Goal: Navigation & Orientation: Find specific page/section

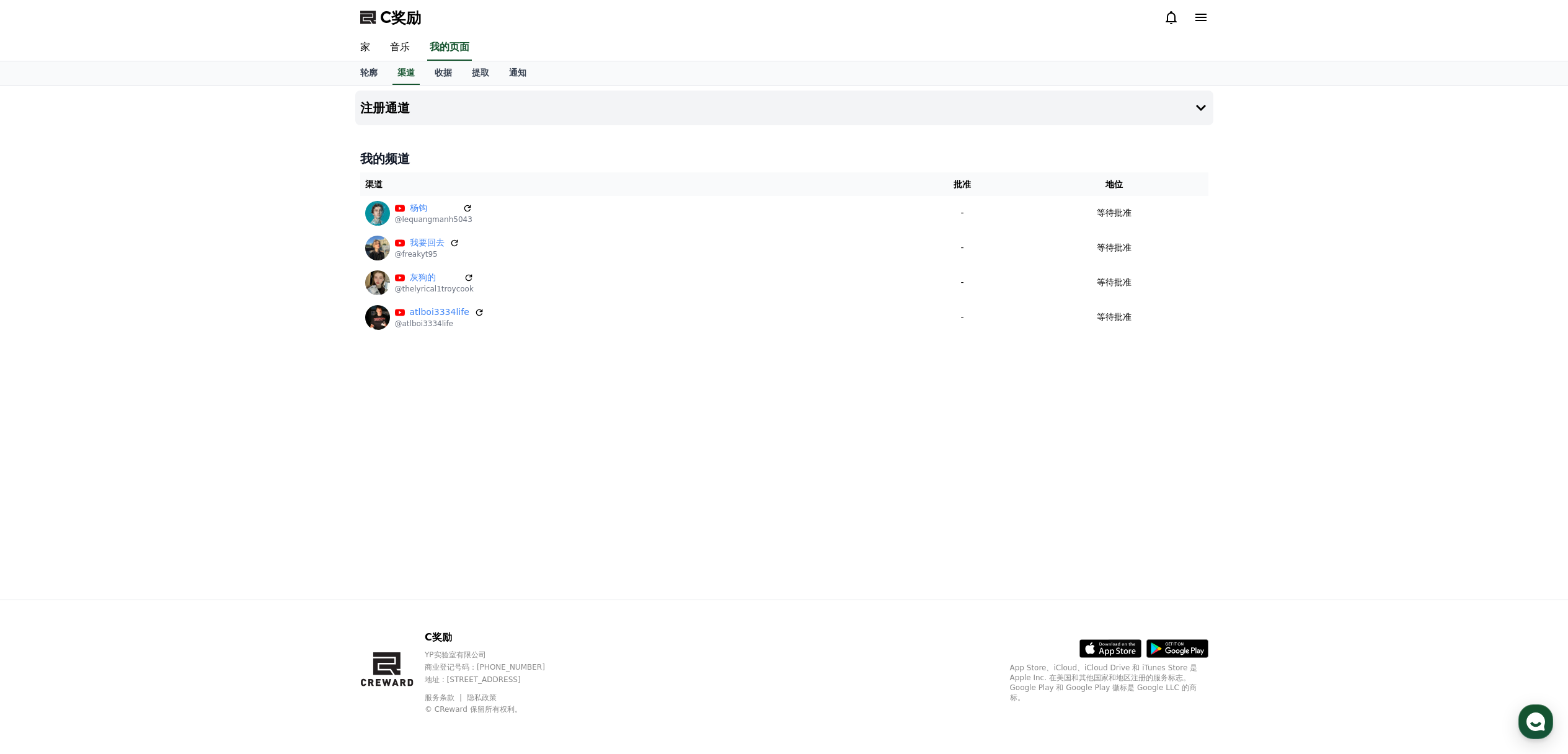
click at [751, 440] on div "注册通道 我的频道 渠道 批准 地位 [PERSON_NAME] @lequangmanh5043 - 等待批准 我要回去 @freakyt95 - 等待批准…" at bounding box center [784, 342] width 868 height 514
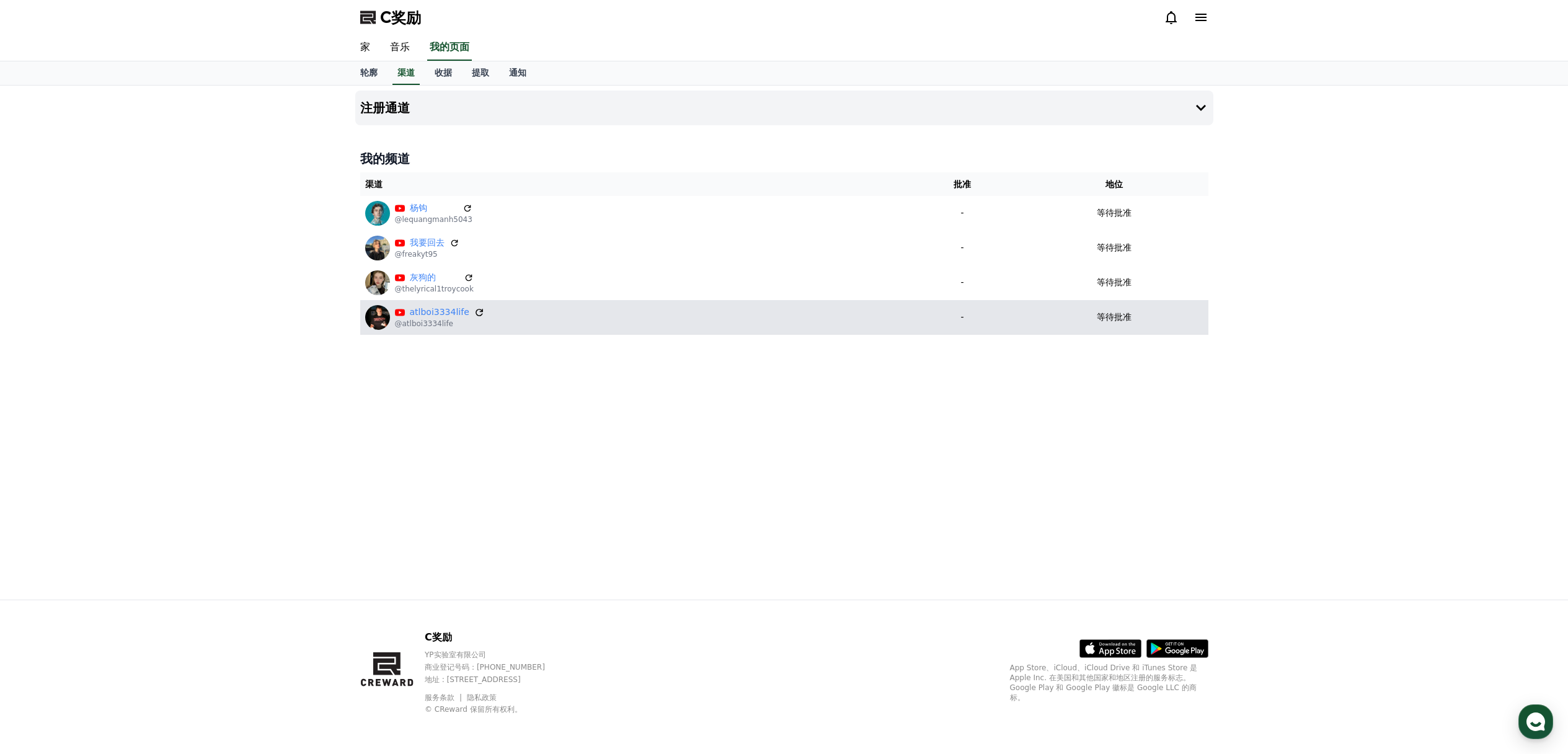
click at [475, 314] on icon at bounding box center [479, 312] width 8 height 8
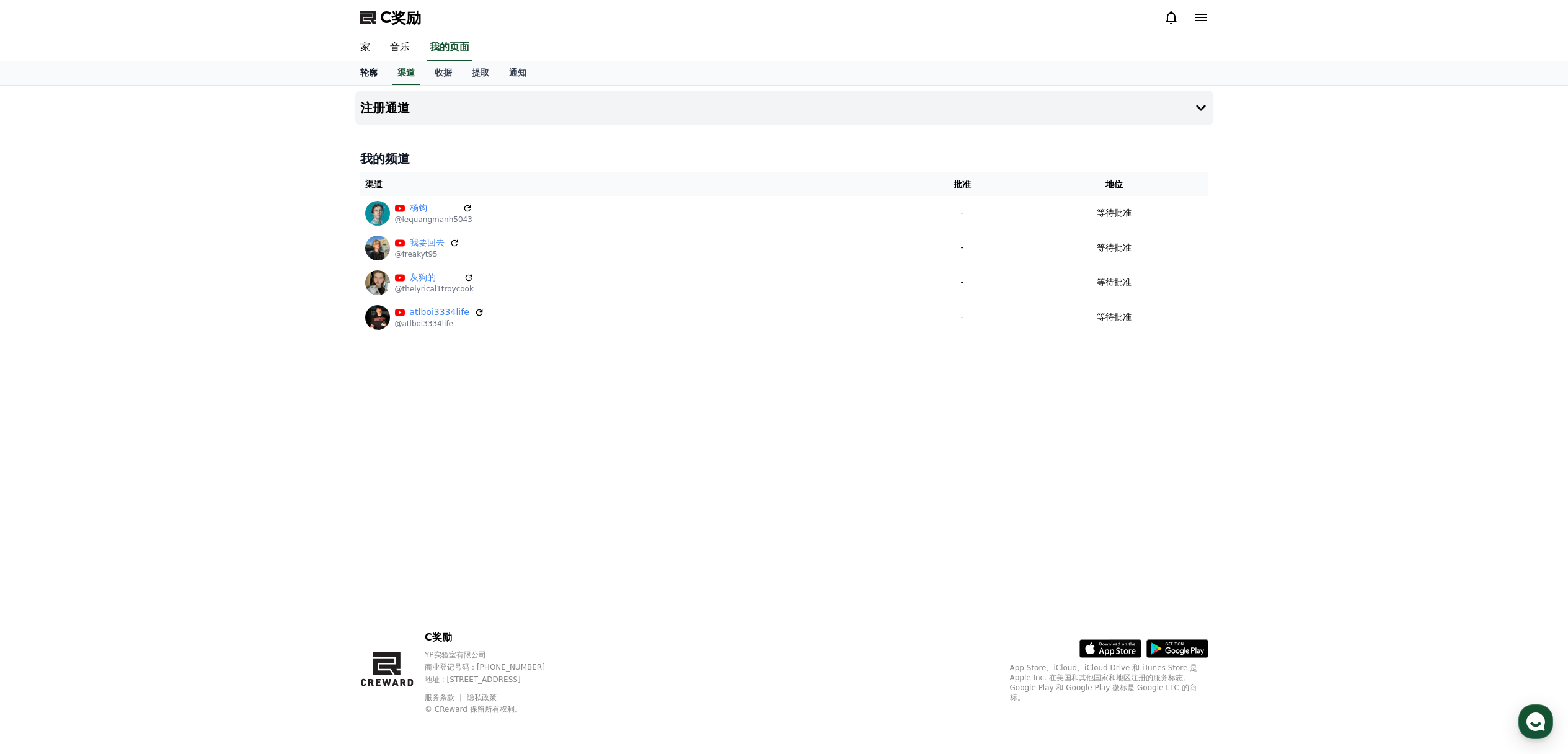
click at [370, 70] on font "轮廓" at bounding box center [368, 73] width 18 height 10
select select "**********"
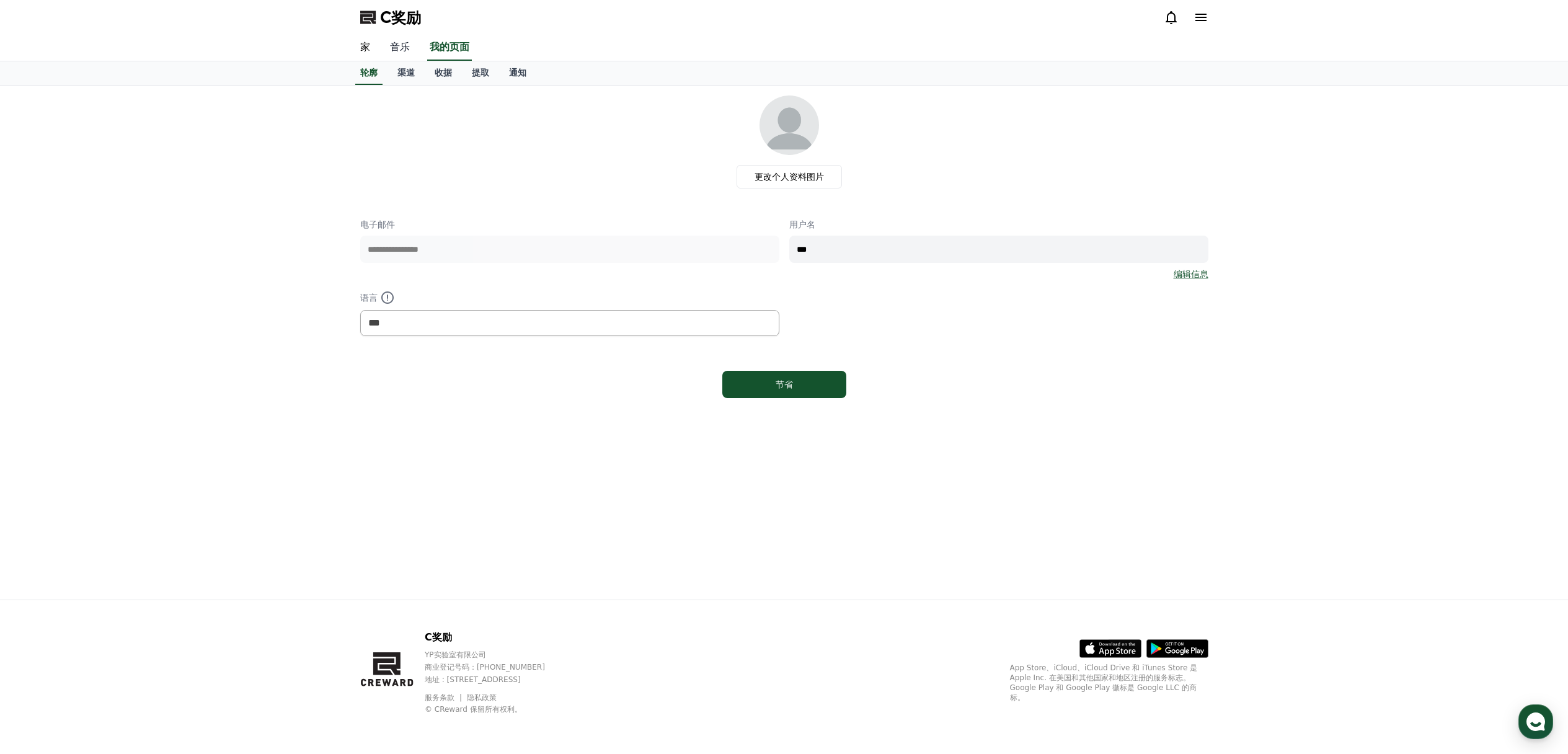
click at [396, 47] on font "音乐" at bounding box center [400, 47] width 20 height 12
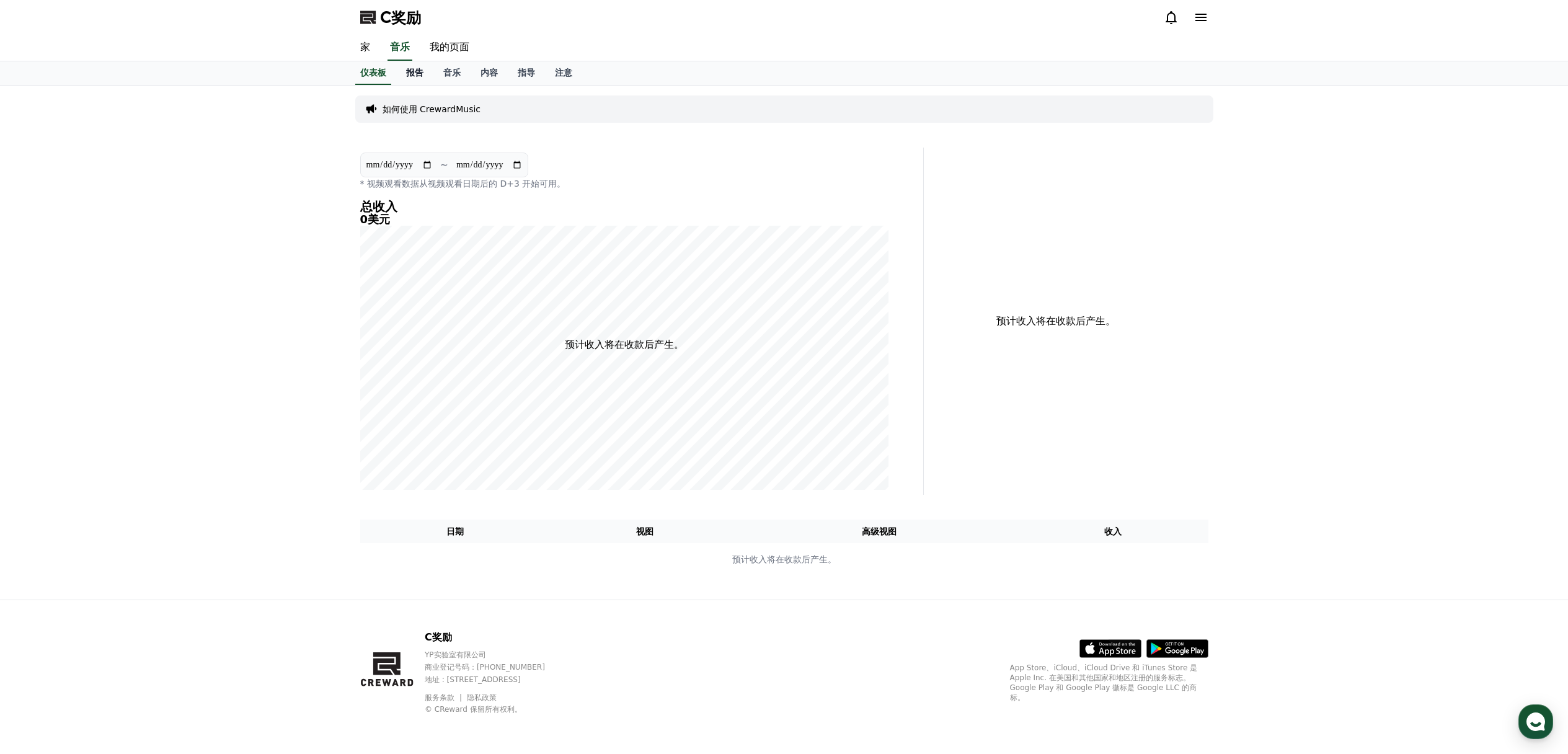
click at [417, 71] on font "报告" at bounding box center [414, 73] width 18 height 10
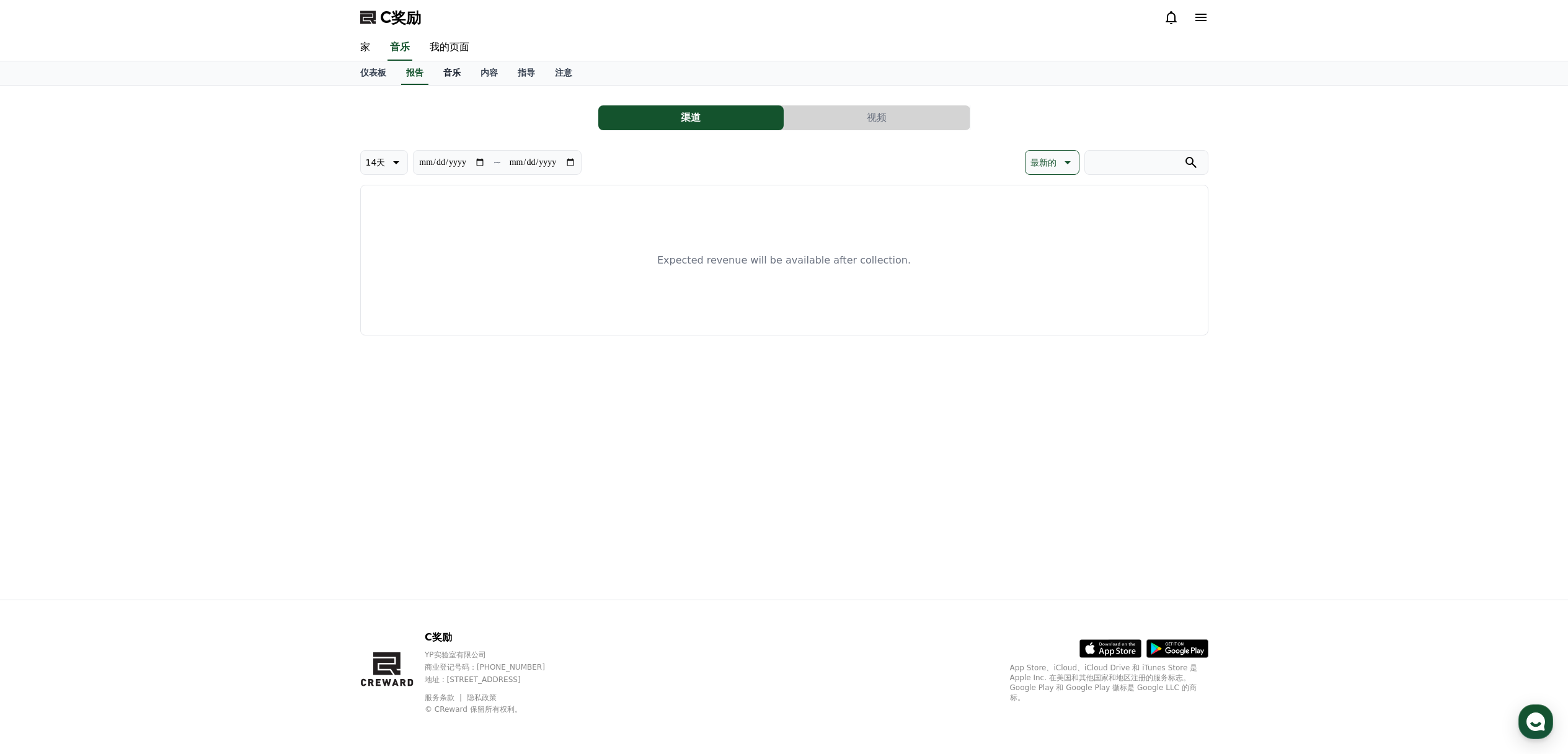
click at [453, 72] on font "音乐" at bounding box center [452, 73] width 18 height 10
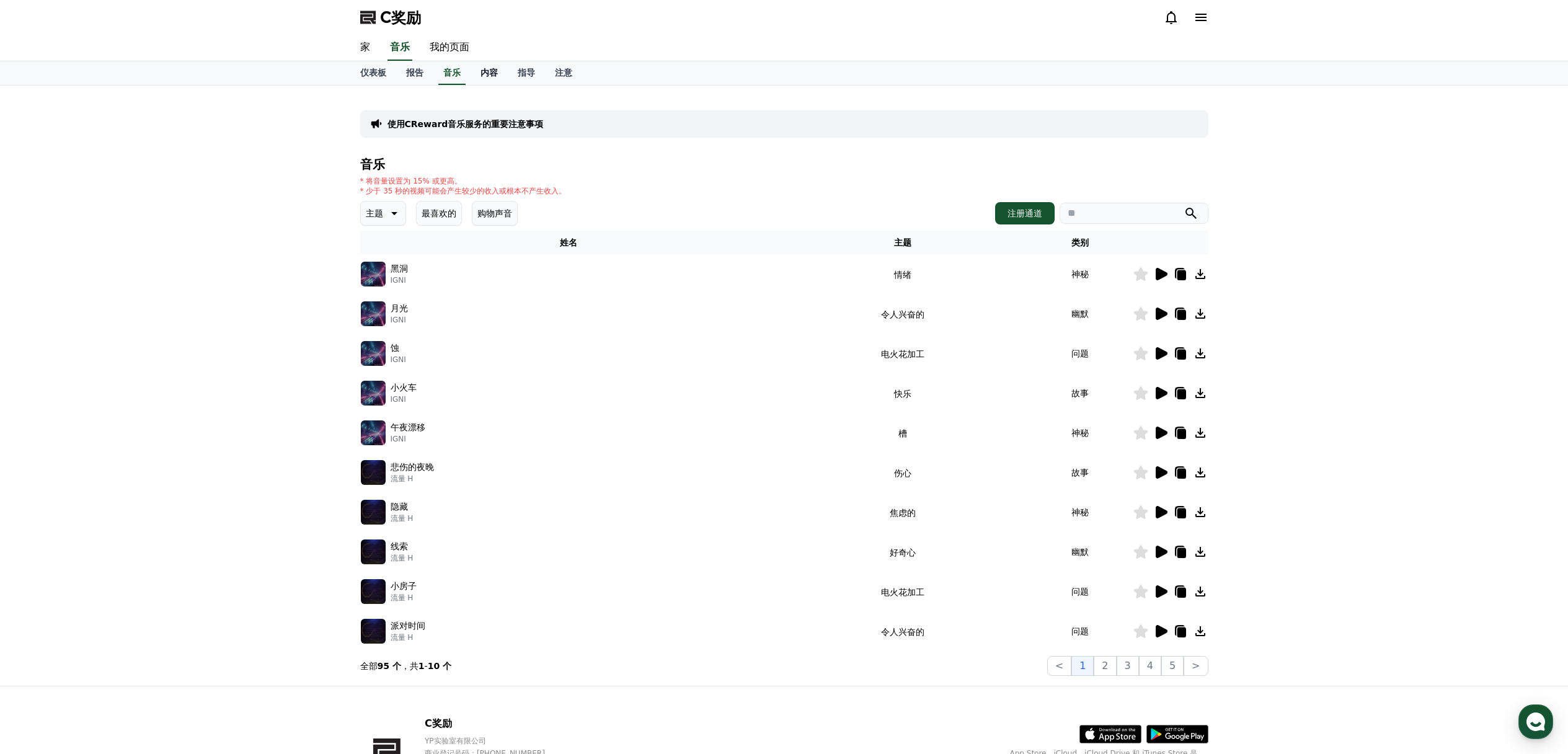
click at [499, 73] on link "内容" at bounding box center [489, 73] width 37 height 23
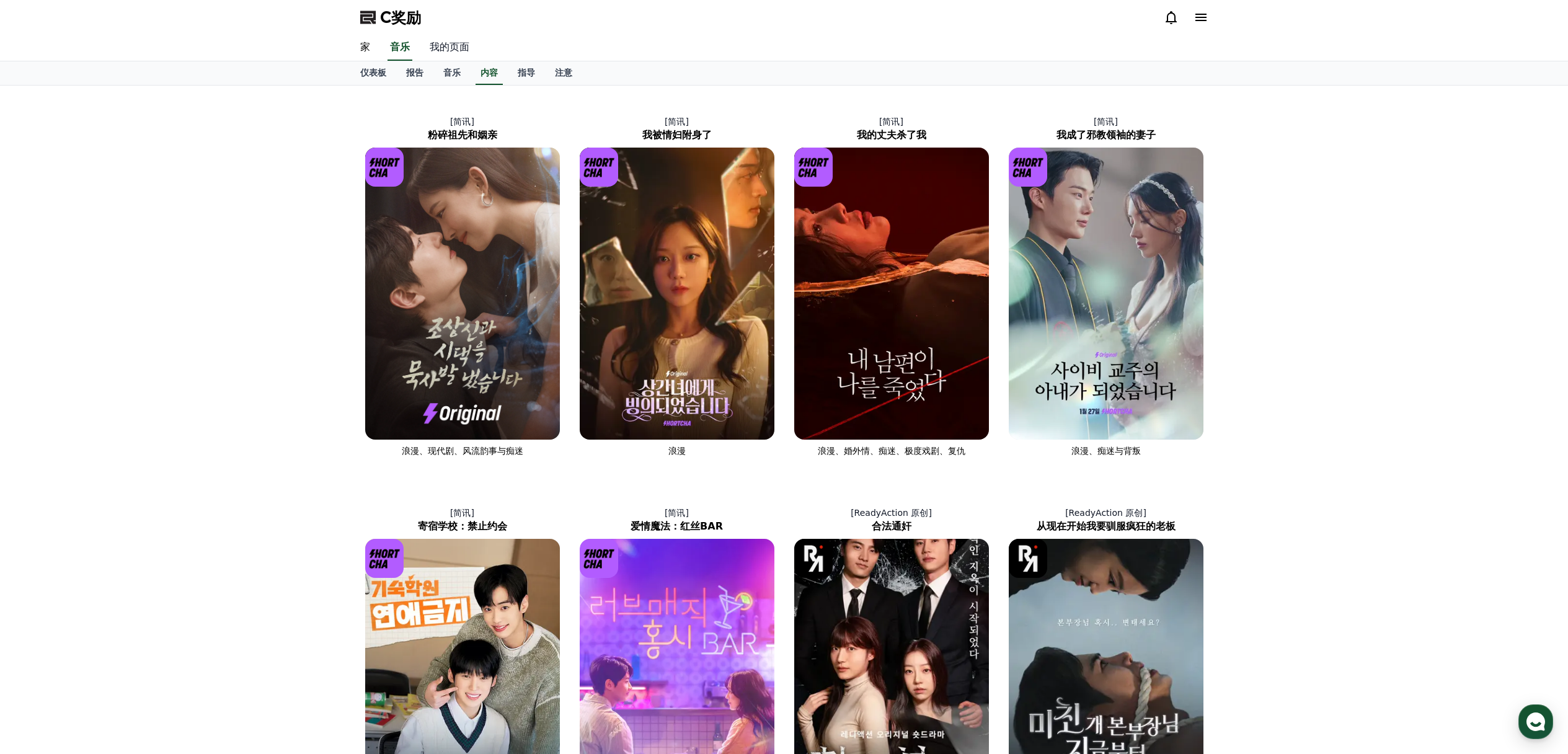
click at [446, 47] on font "我的页面" at bounding box center [449, 47] width 39 height 12
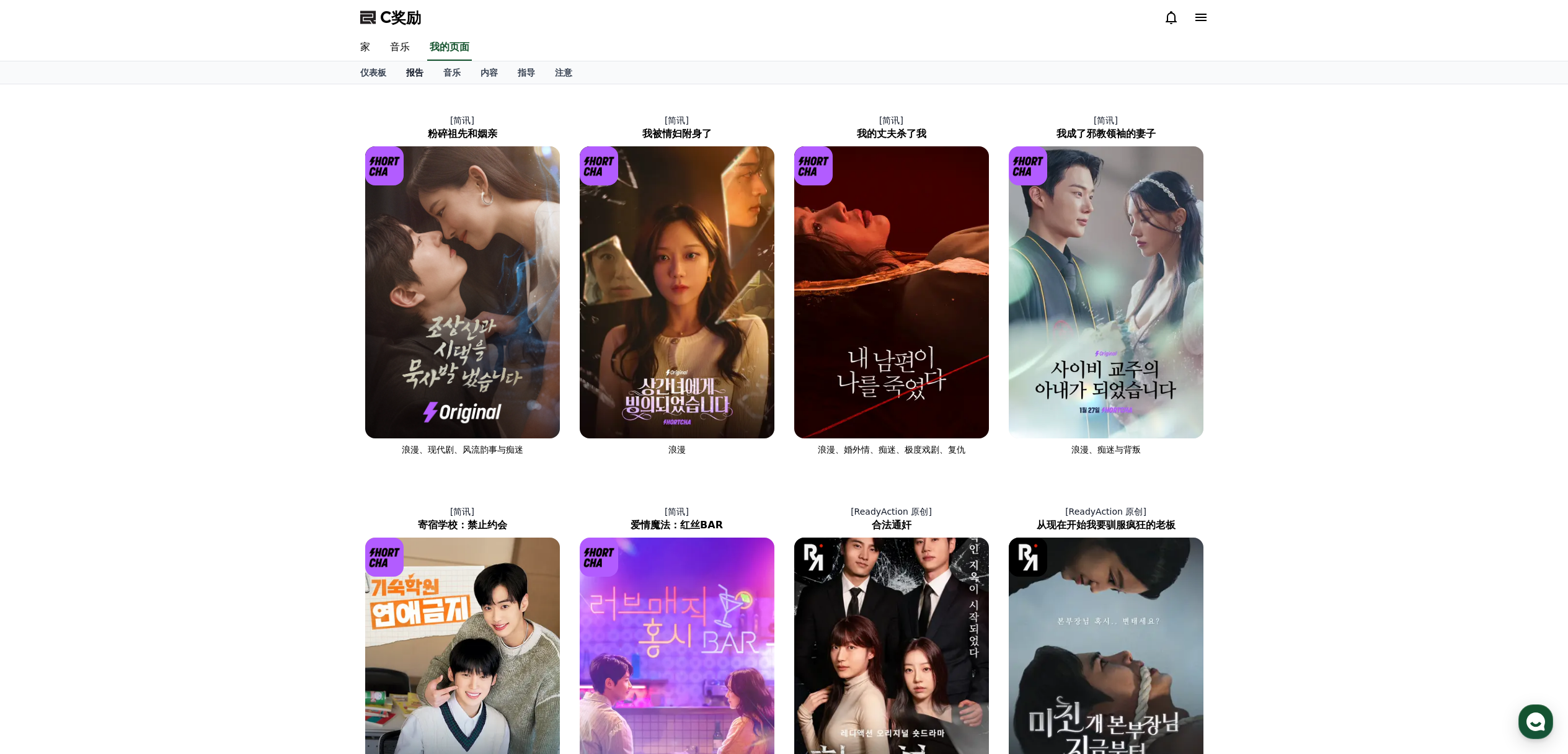
select select "**********"
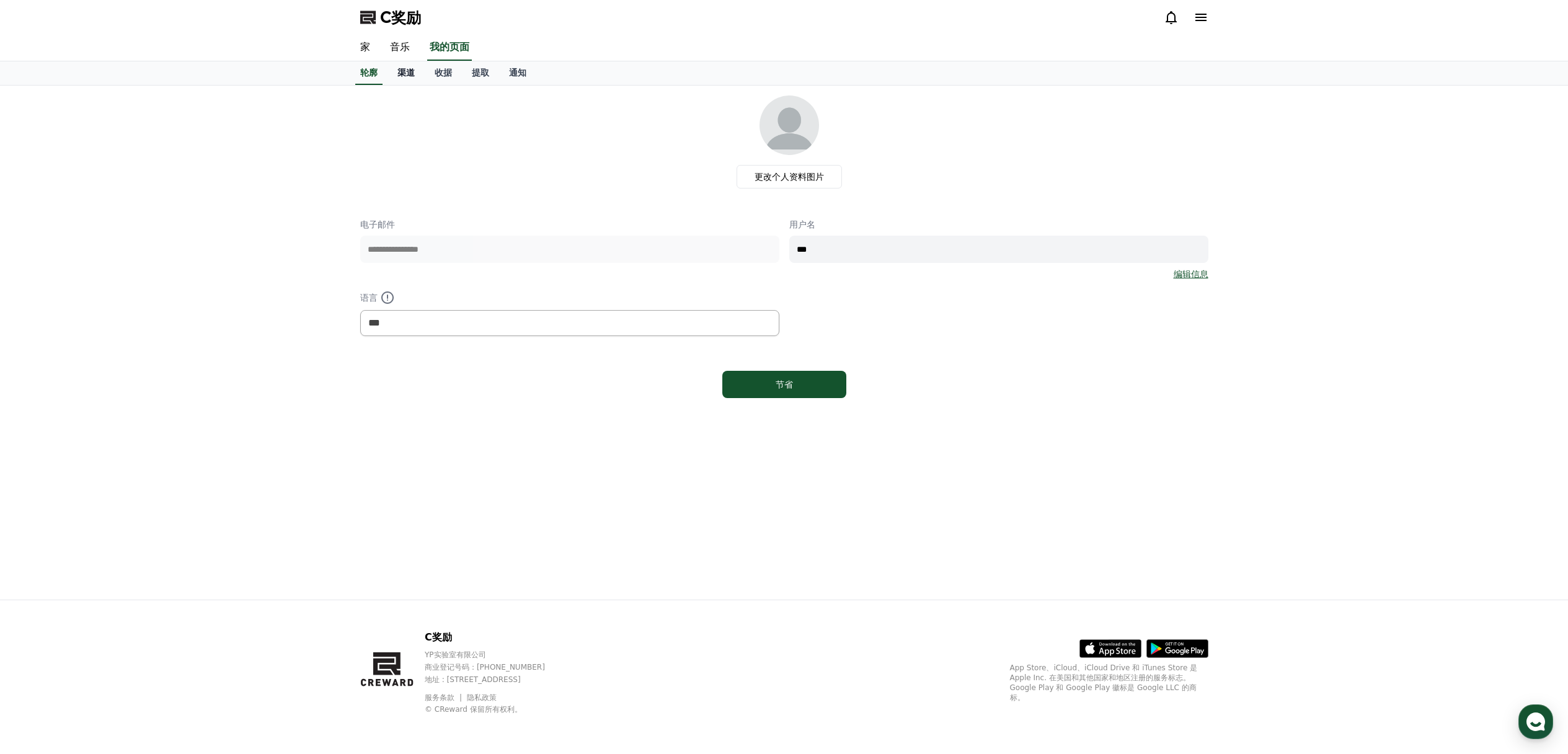
click at [421, 73] on link "渠道" at bounding box center [406, 73] width 37 height 23
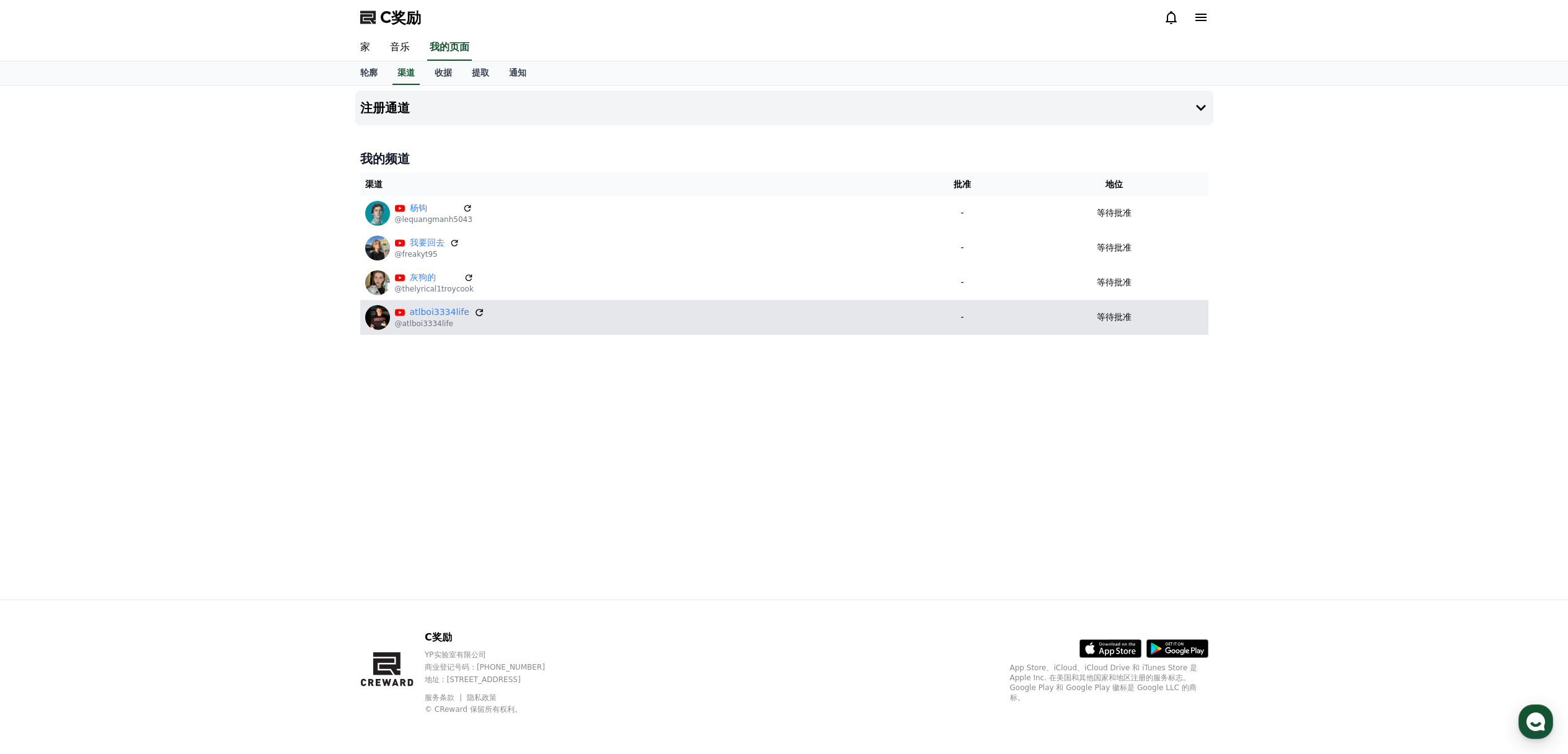
click at [475, 313] on icon at bounding box center [479, 312] width 8 height 8
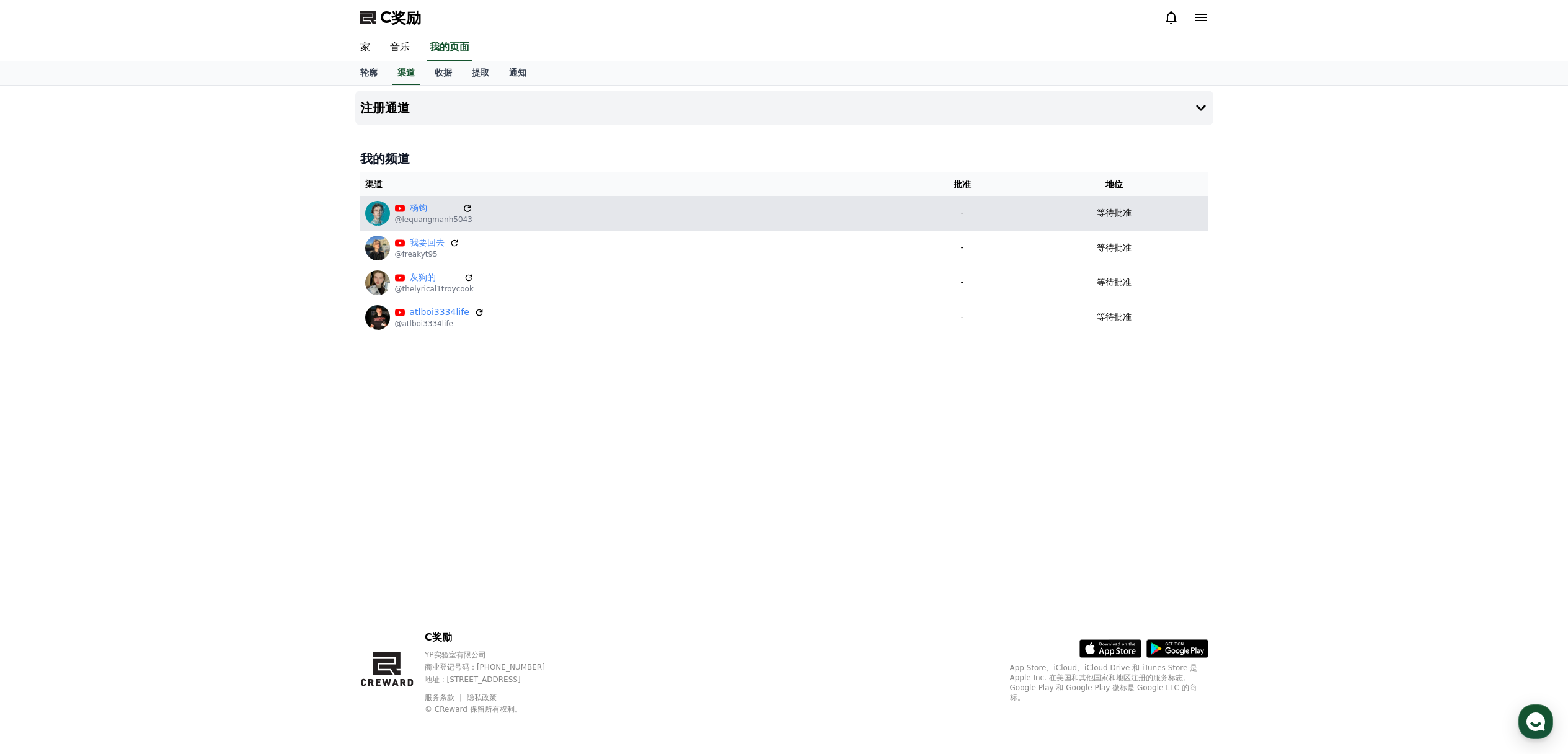
click at [465, 212] on icon at bounding box center [468, 209] width 11 height 11
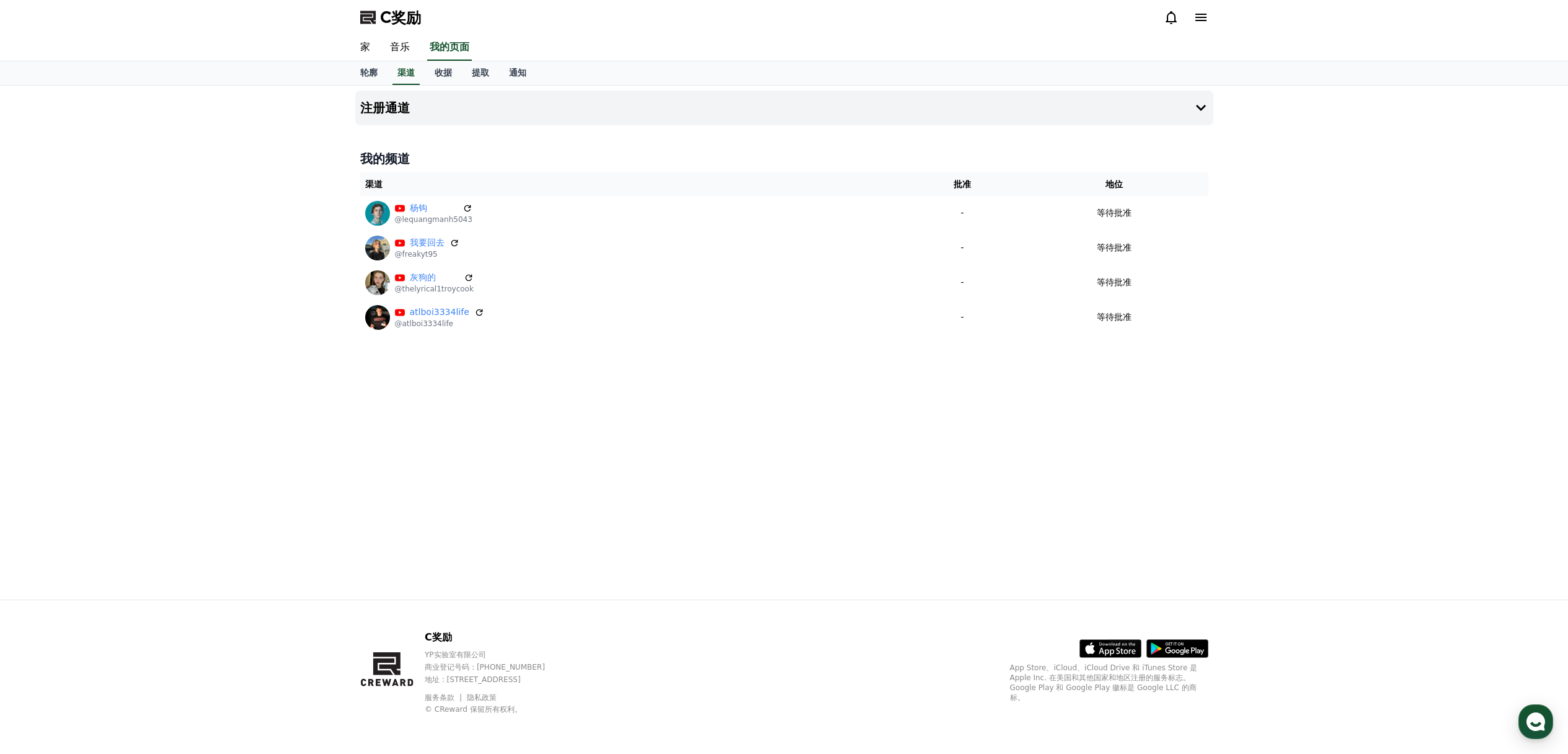
click at [745, 349] on div "注册通道 我的频道 渠道 批准 地位 [PERSON_NAME] @lequangmanh5043 - 等待批准 我要回去 @freakyt95 - 等待批准…" at bounding box center [784, 342] width 868 height 514
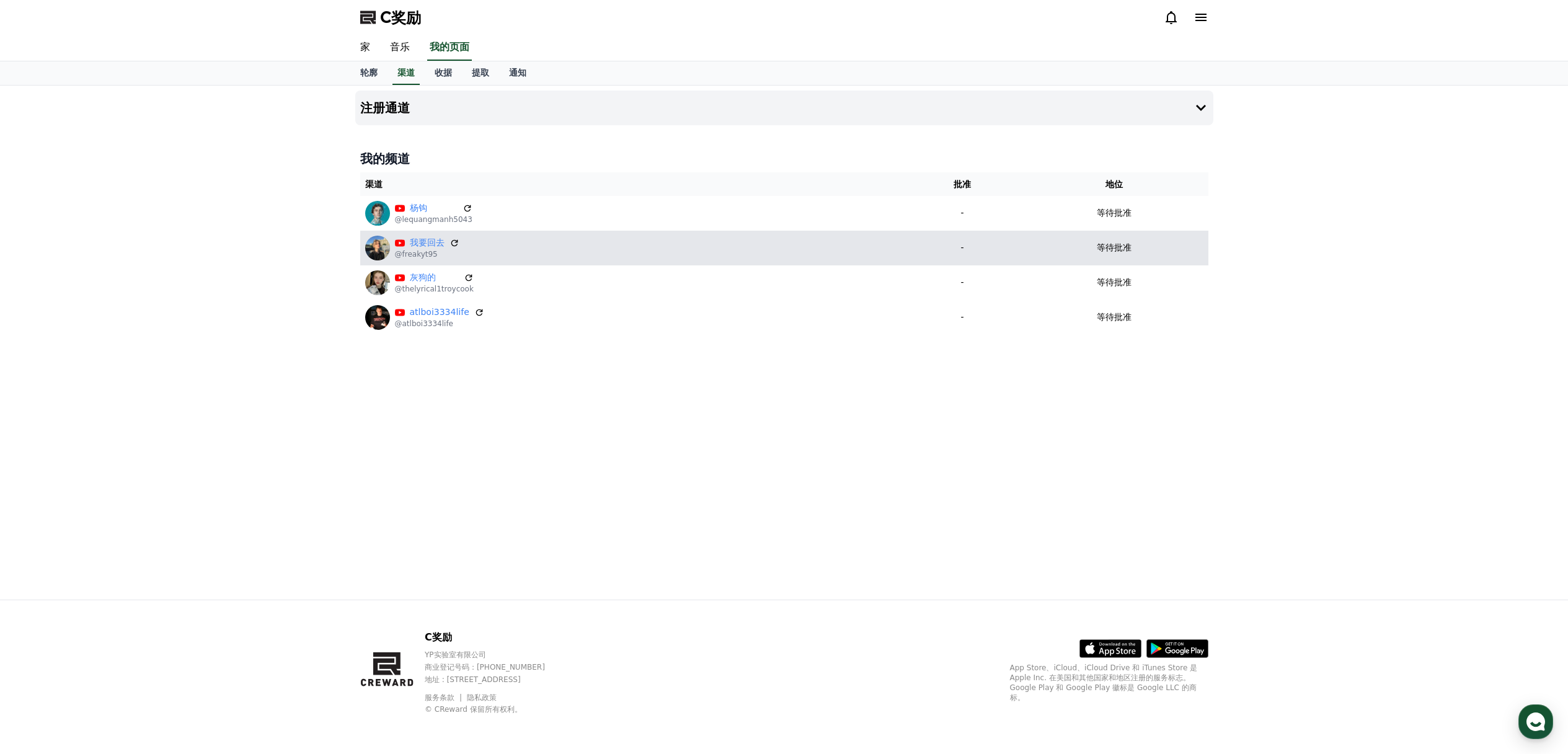
click at [925, 235] on td "-" at bounding box center [962, 247] width 116 height 35
click at [931, 233] on td "-" at bounding box center [962, 247] width 116 height 35
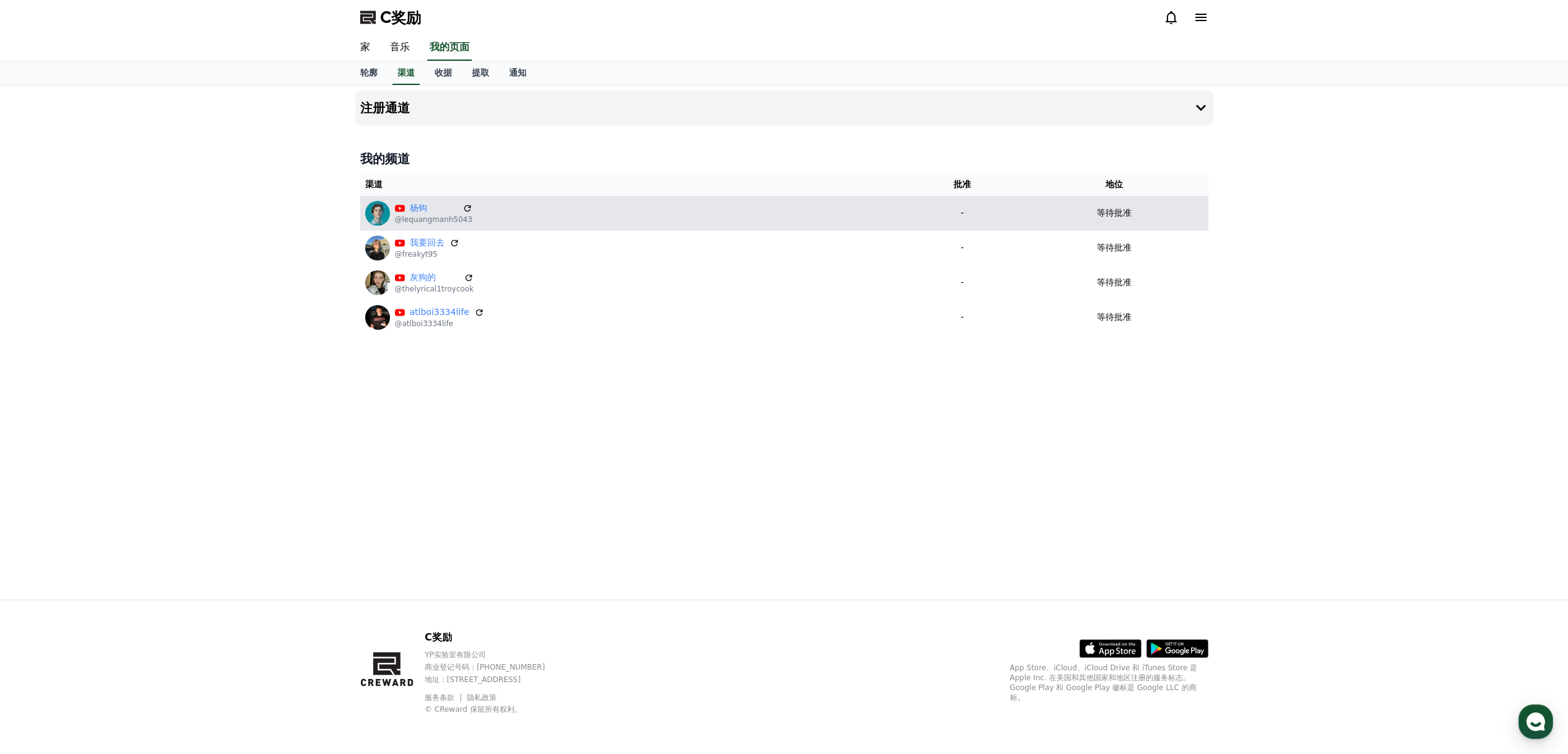
click at [954, 213] on p "-" at bounding box center [962, 213] width 106 height 13
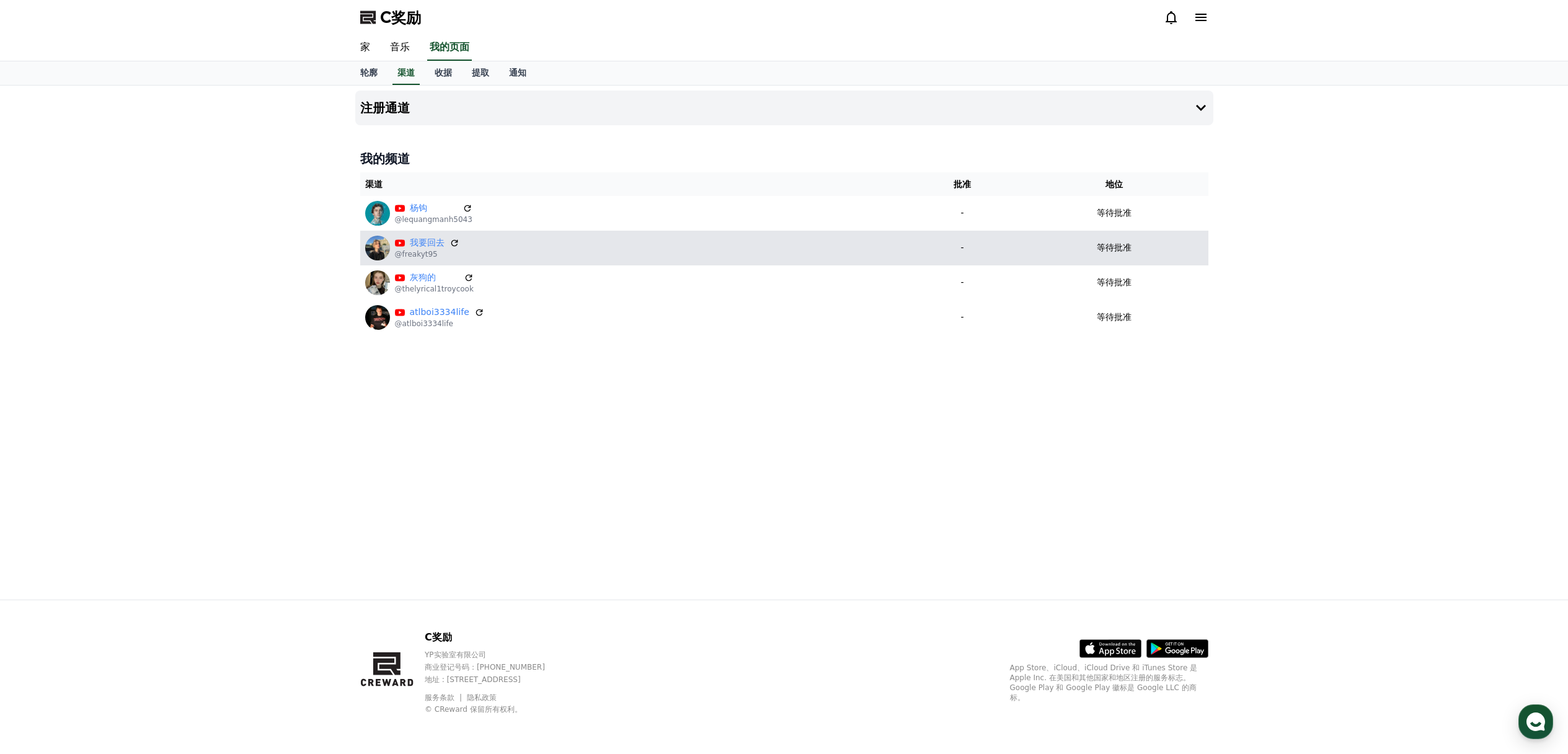
drag, startPoint x: 954, startPoint y: 213, endPoint x: 959, endPoint y: 245, distance: 32.4
click at [954, 221] on td "-" at bounding box center [962, 213] width 116 height 35
click at [959, 260] on td "-" at bounding box center [962, 247] width 116 height 35
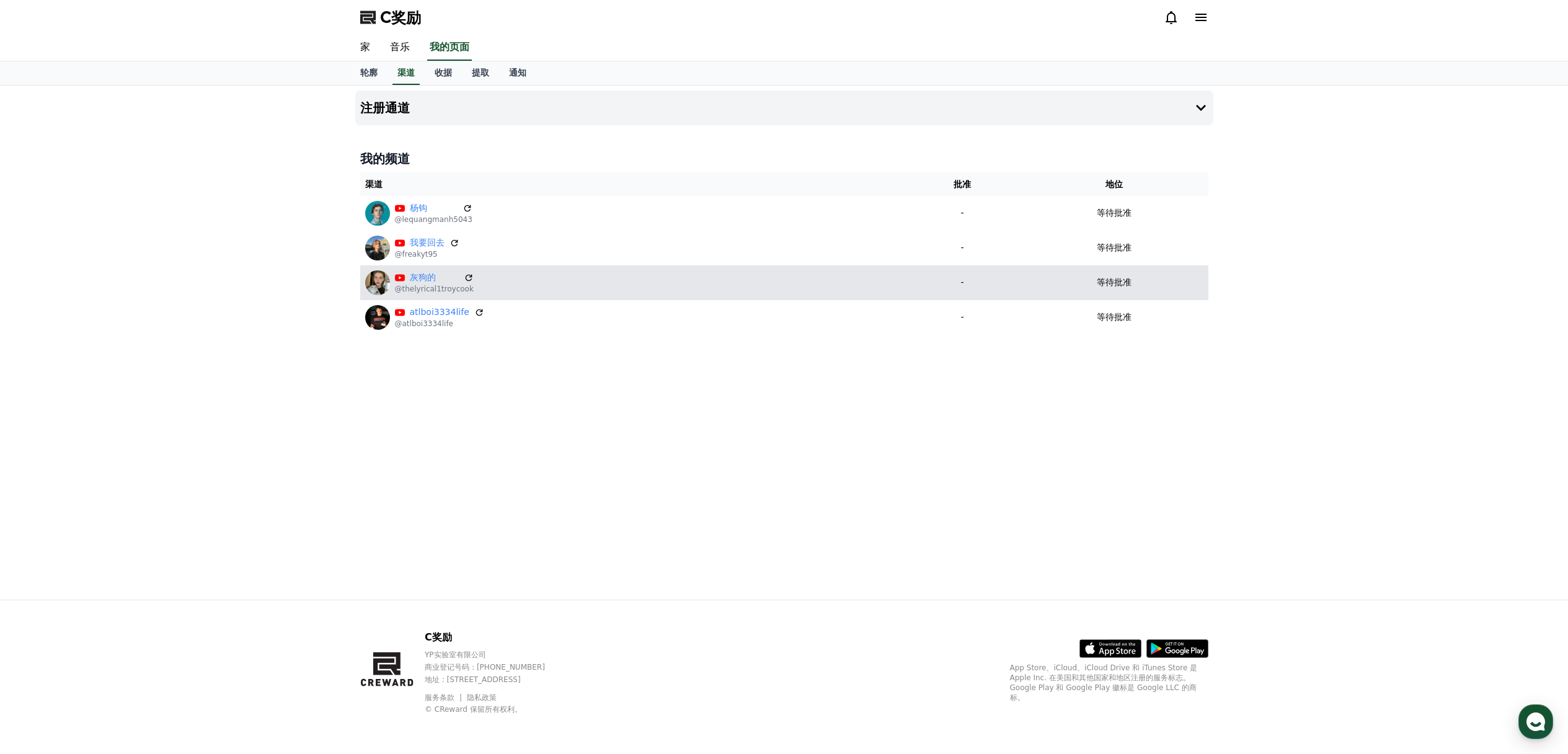
click at [939, 269] on td "-" at bounding box center [962, 283] width 116 height 35
